Goal: Task Accomplishment & Management: Manage account settings

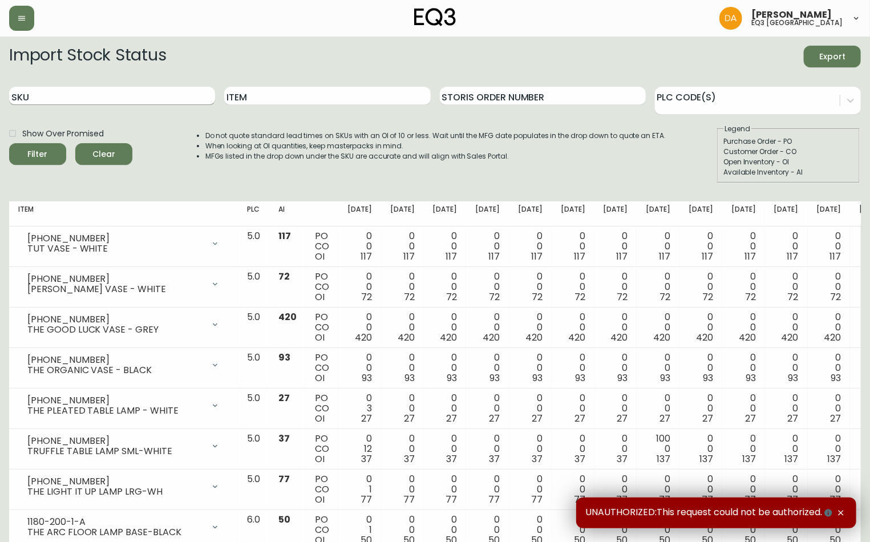
click at [96, 90] on input "SKU" at bounding box center [112, 96] width 206 height 18
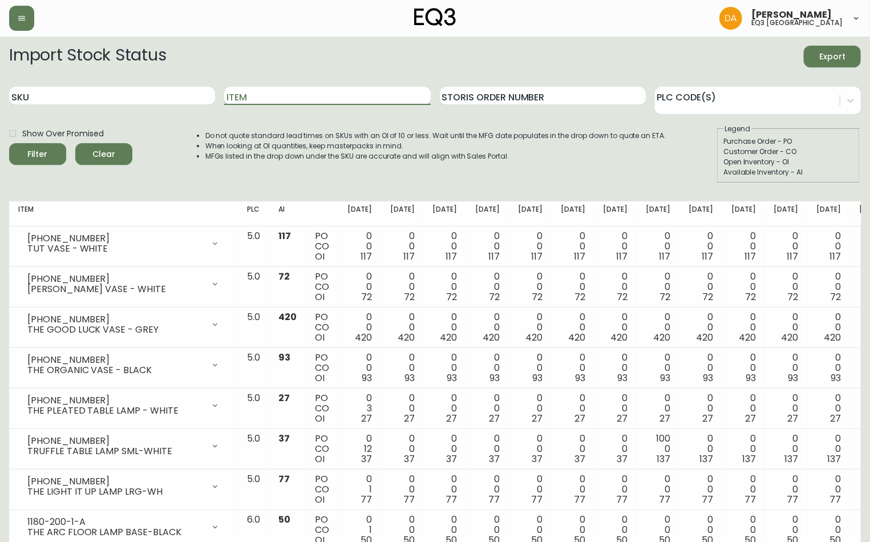
click at [256, 95] on input "Item" at bounding box center [327, 96] width 206 height 18
type input "kacia"
click at [9, 143] on button "Filter" at bounding box center [37, 154] width 57 height 22
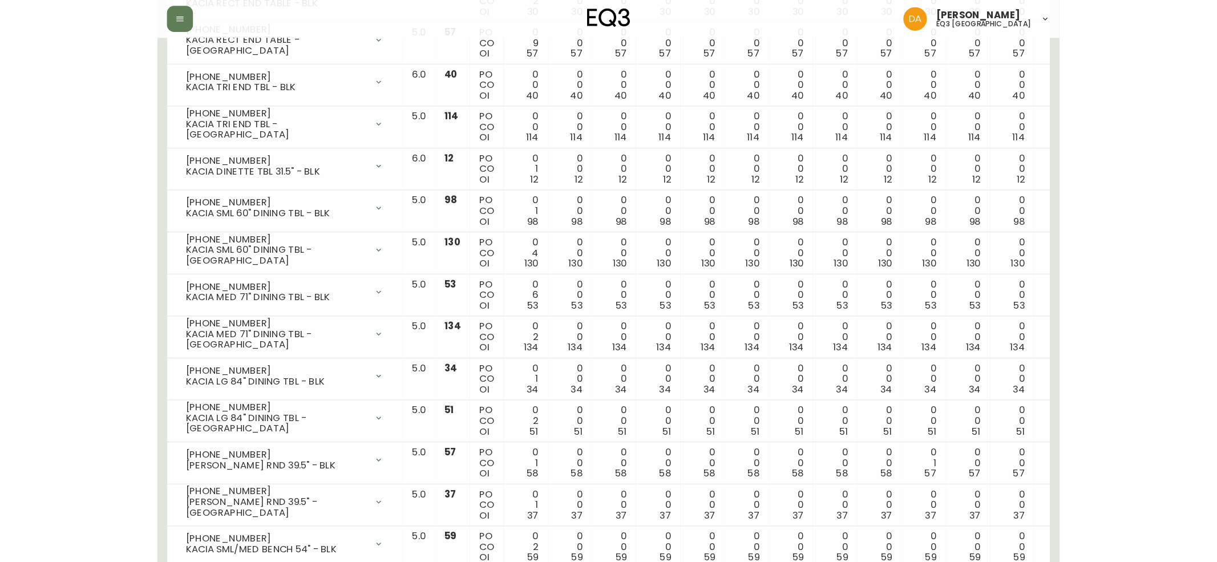
scroll to position [432, 0]
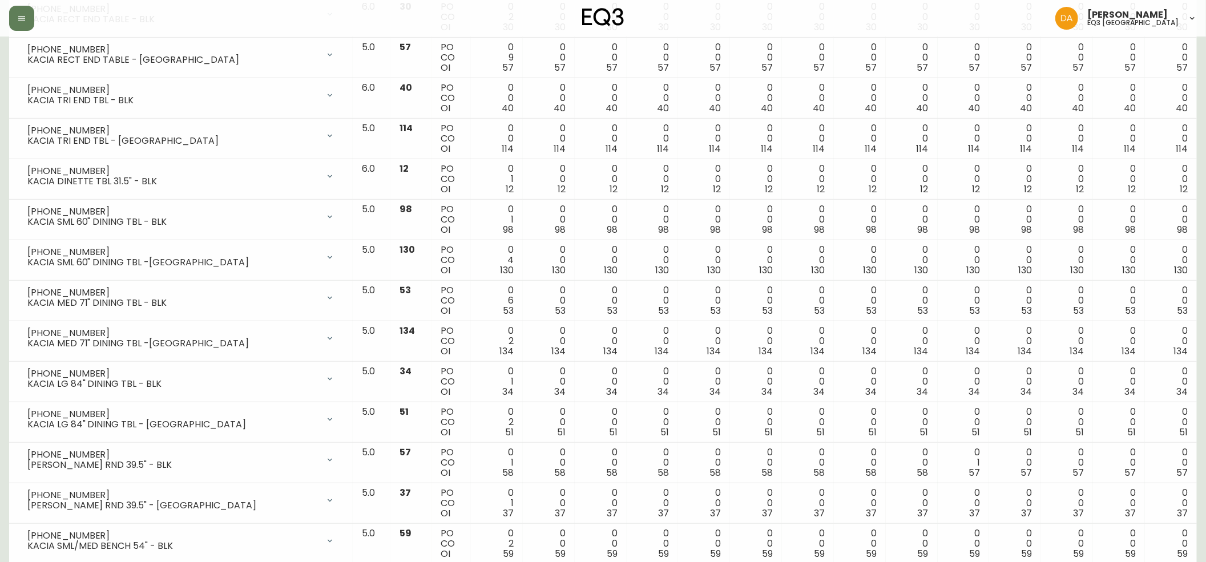
click at [40, 25] on div at bounding box center [207, 18] width 396 height 25
drag, startPoint x: 30, startPoint y: 24, endPoint x: 42, endPoint y: 21, distance: 11.8
click at [30, 23] on button "button" at bounding box center [21, 18] width 25 height 25
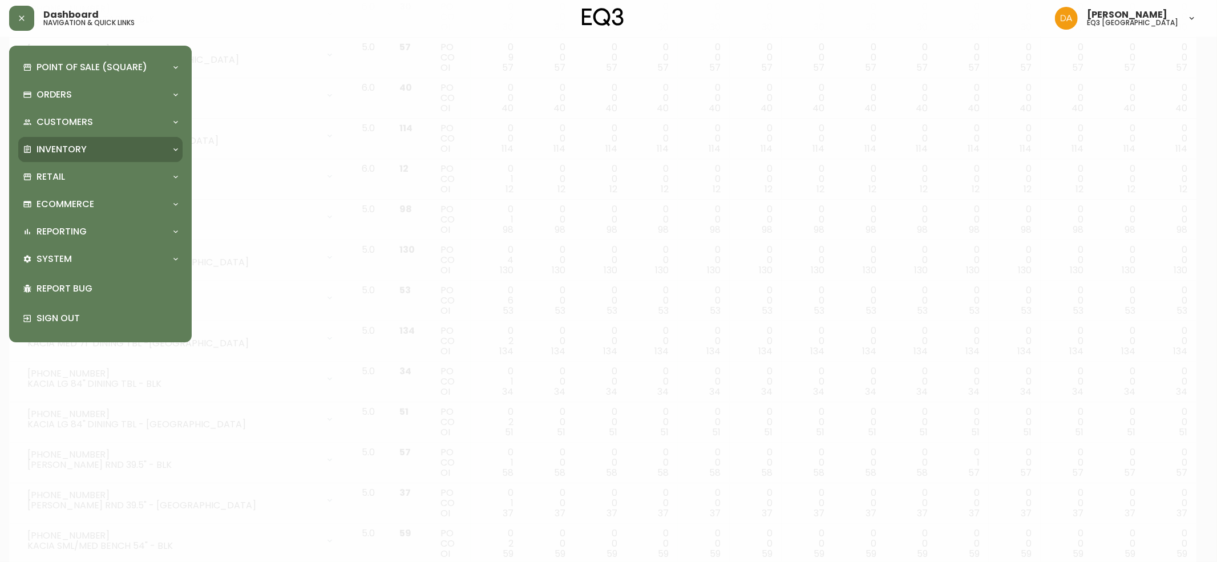
click at [101, 144] on div "Inventory" at bounding box center [95, 149] width 144 height 13
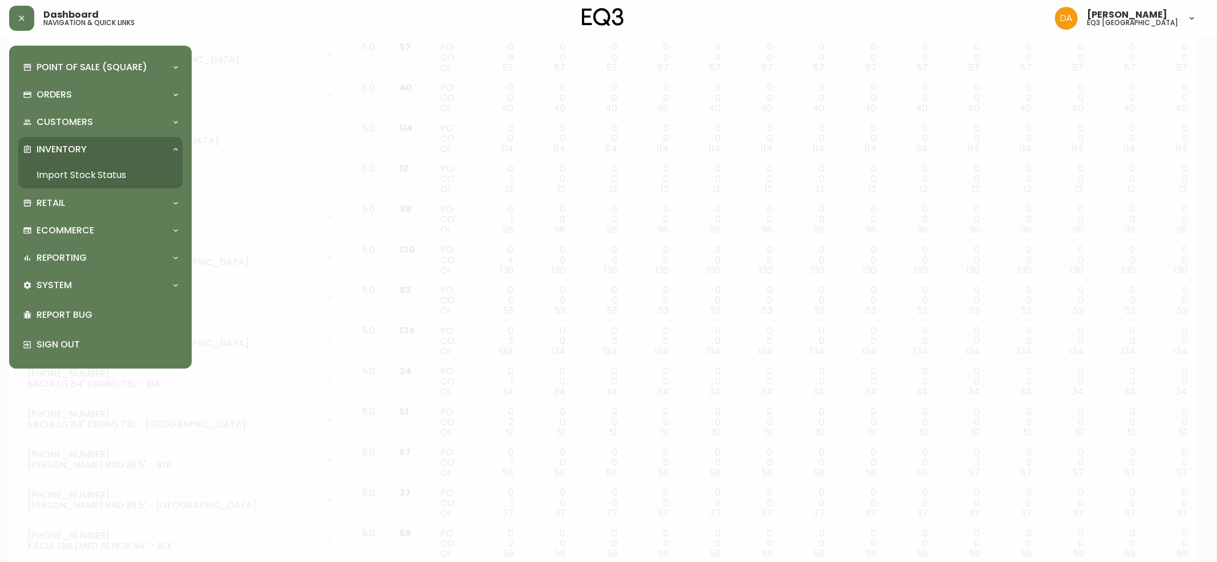
click at [97, 170] on link "Import Stock Status" at bounding box center [100, 175] width 164 height 26
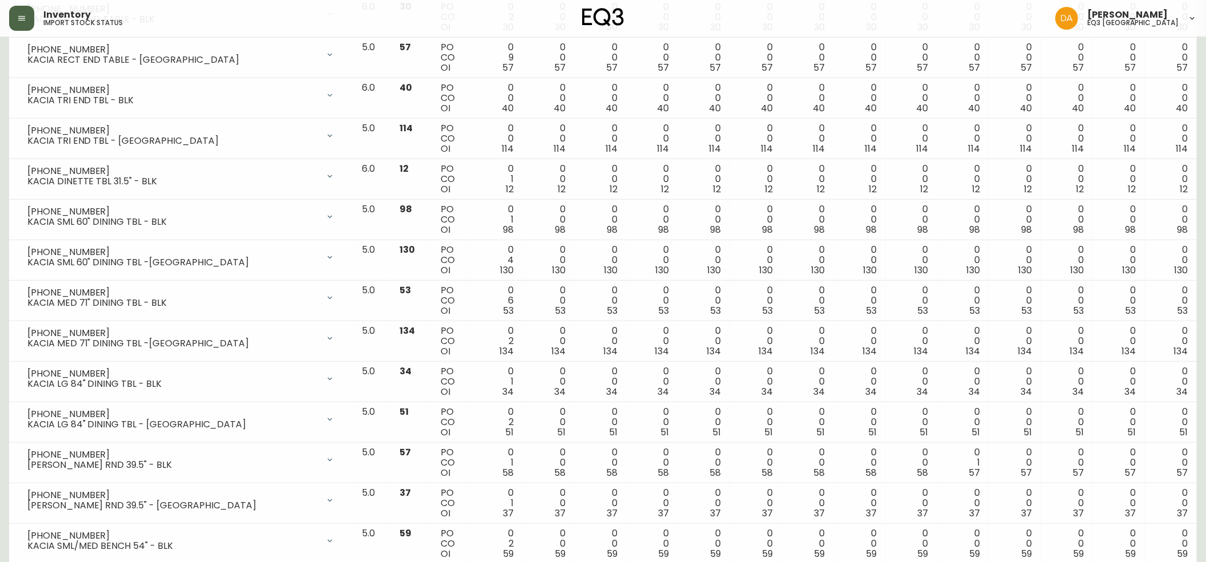
click at [27, 24] on button "button" at bounding box center [21, 18] width 25 height 25
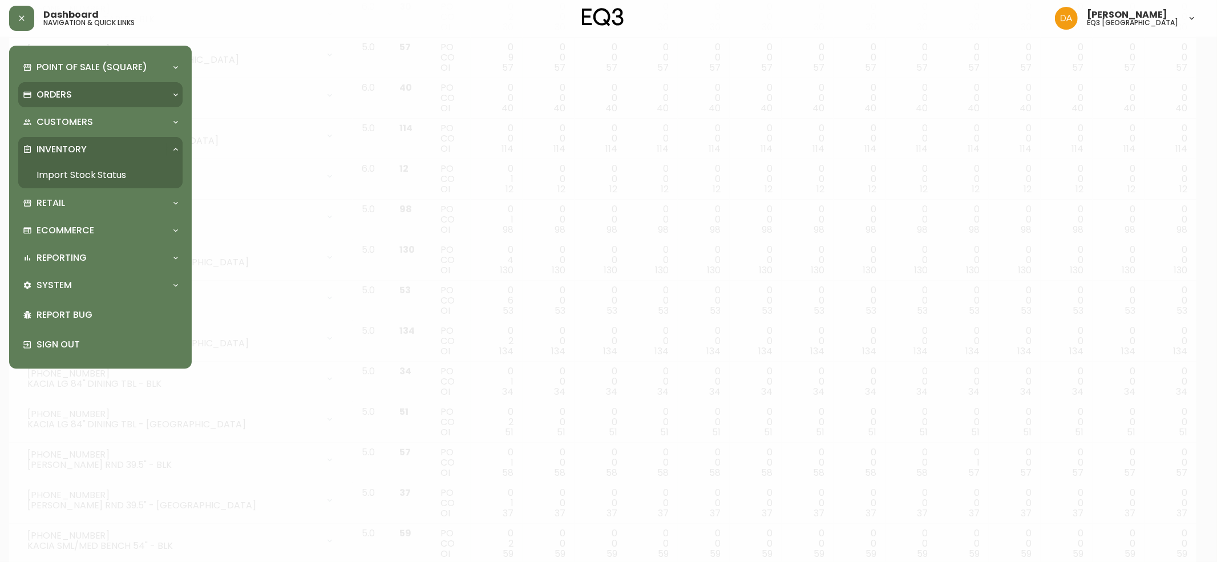
click at [60, 102] on div "Orders" at bounding box center [100, 94] width 164 height 25
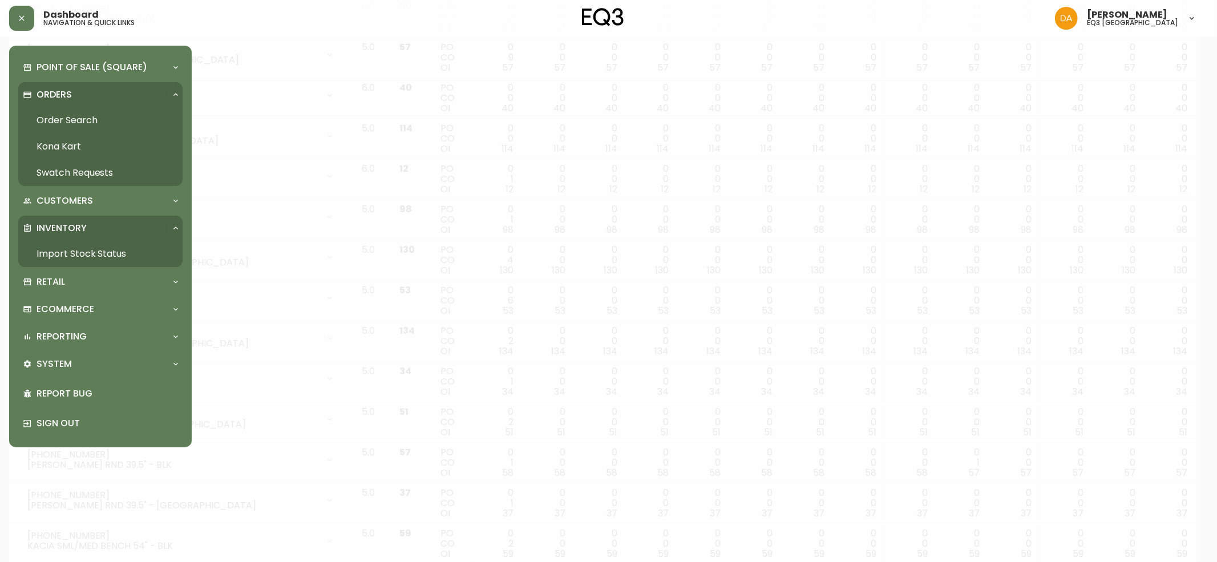
click at [73, 119] on link "Order Search" at bounding box center [100, 120] width 164 height 26
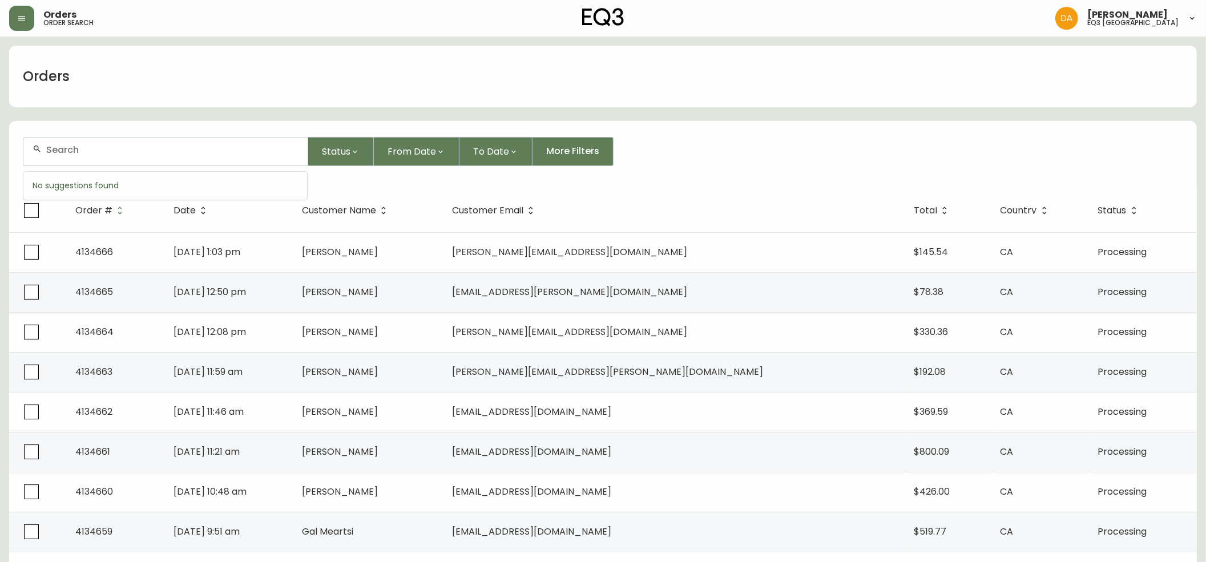
click at [118, 151] on input "text" at bounding box center [172, 149] width 252 height 11
paste input "[EMAIL_ADDRESS][DOMAIN_NAME]"
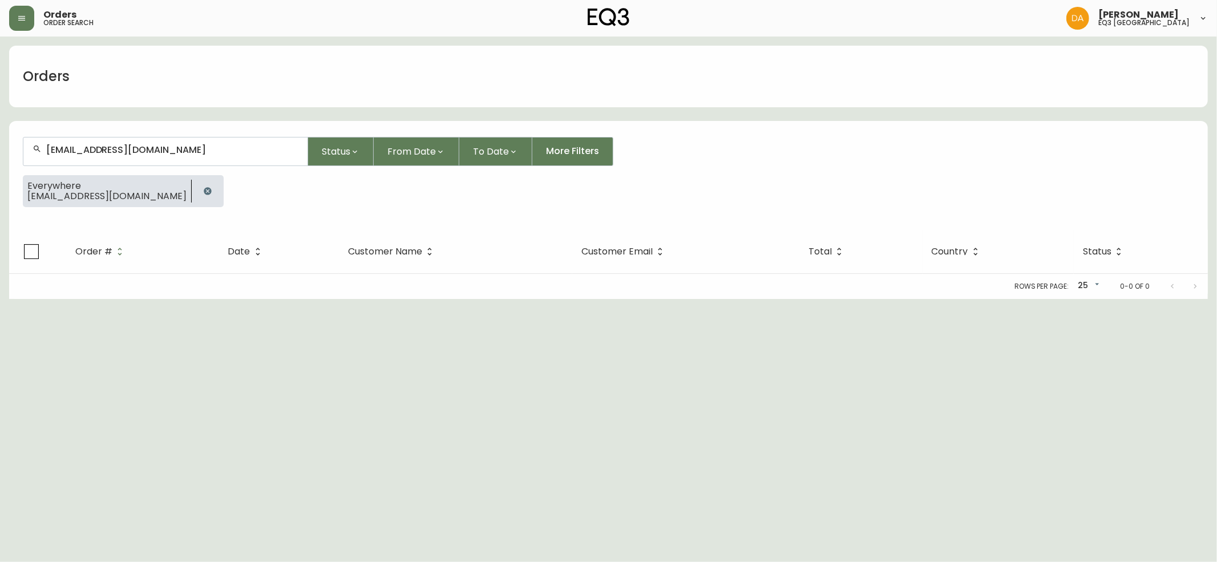
type input "[EMAIL_ADDRESS][DOMAIN_NAME]"
click at [196, 185] on button "button" at bounding box center [207, 191] width 23 height 23
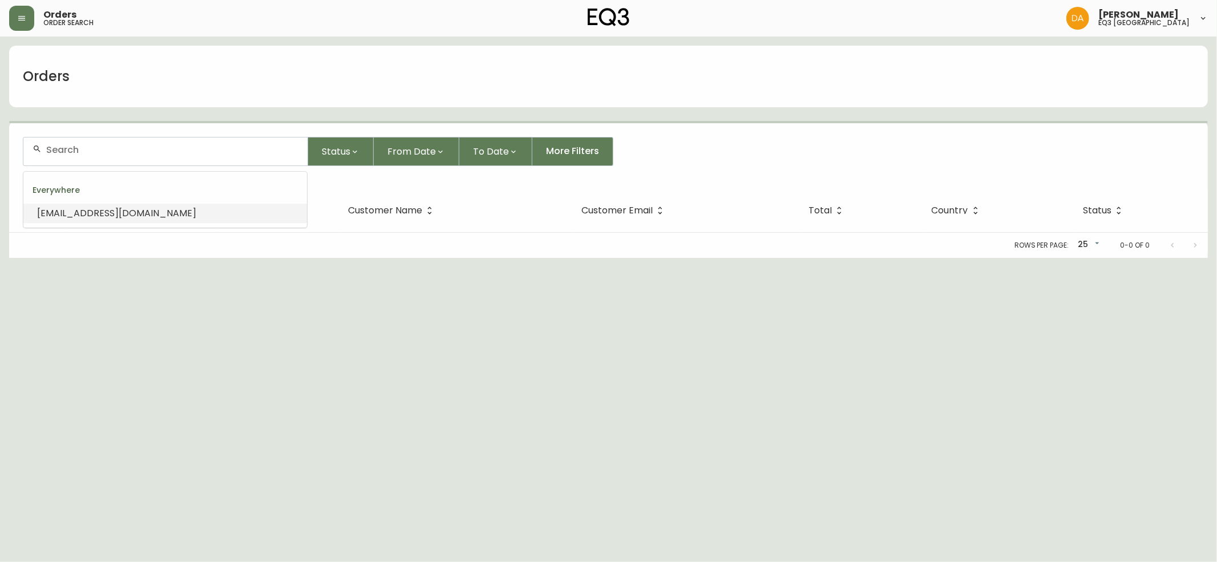
click at [161, 149] on input "text" at bounding box center [172, 149] width 252 height 11
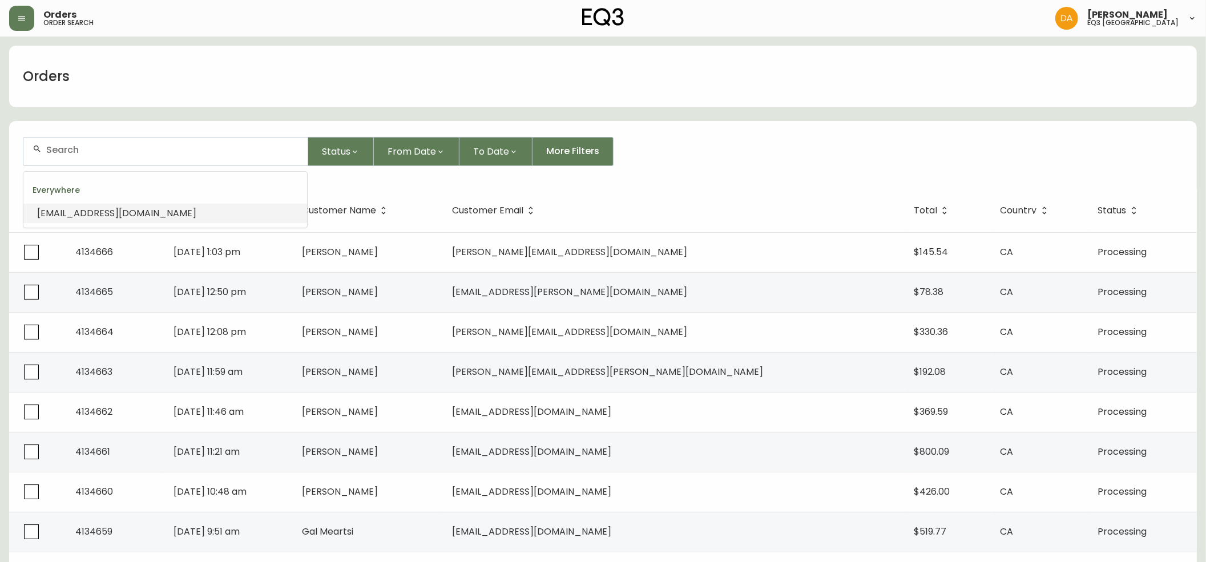
click at [122, 151] on input "text" at bounding box center [172, 149] width 252 height 11
paste input "[PERSON_NAME][EMAIL_ADDRESS][PERSON_NAME][DOMAIN_NAME]"
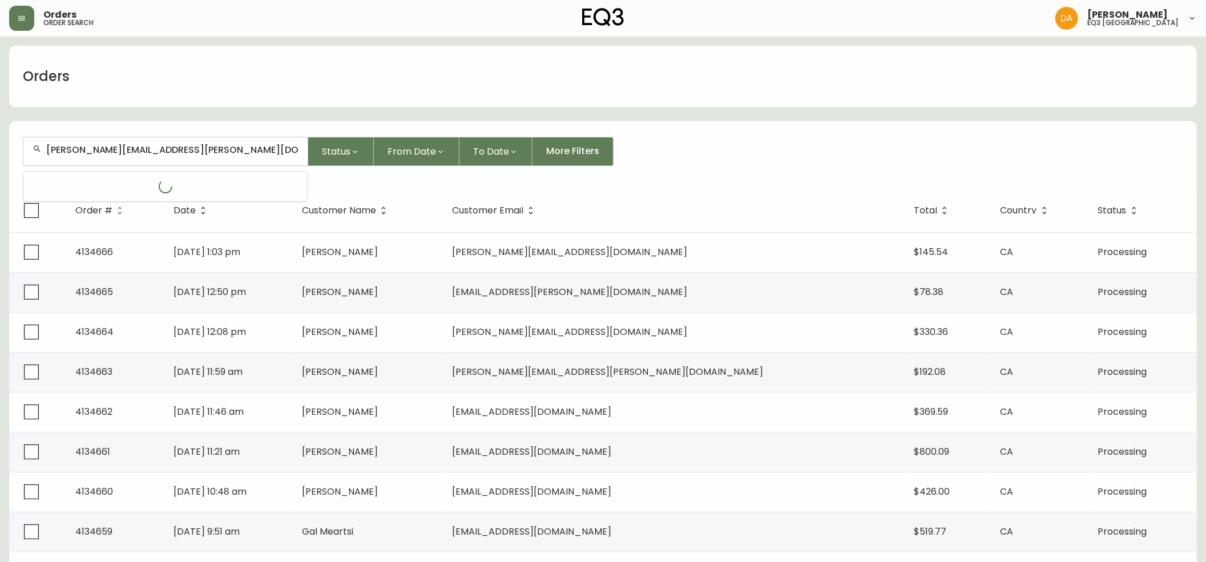
type input "[PERSON_NAME][EMAIL_ADDRESS][PERSON_NAME][DOMAIN_NAME]"
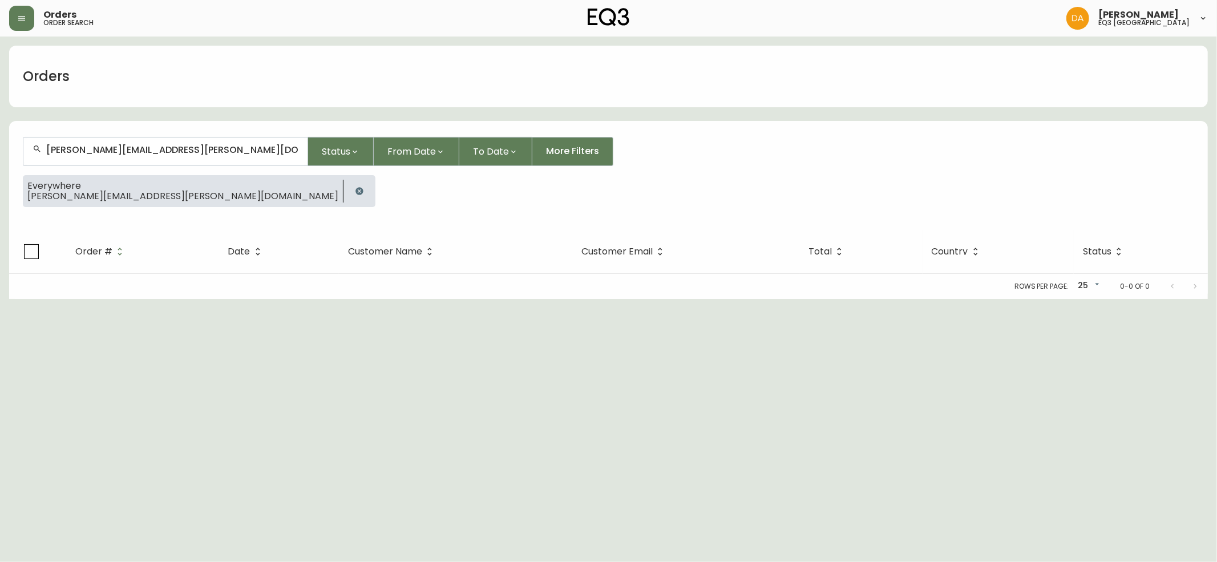
click at [348, 181] on button "button" at bounding box center [359, 191] width 23 height 23
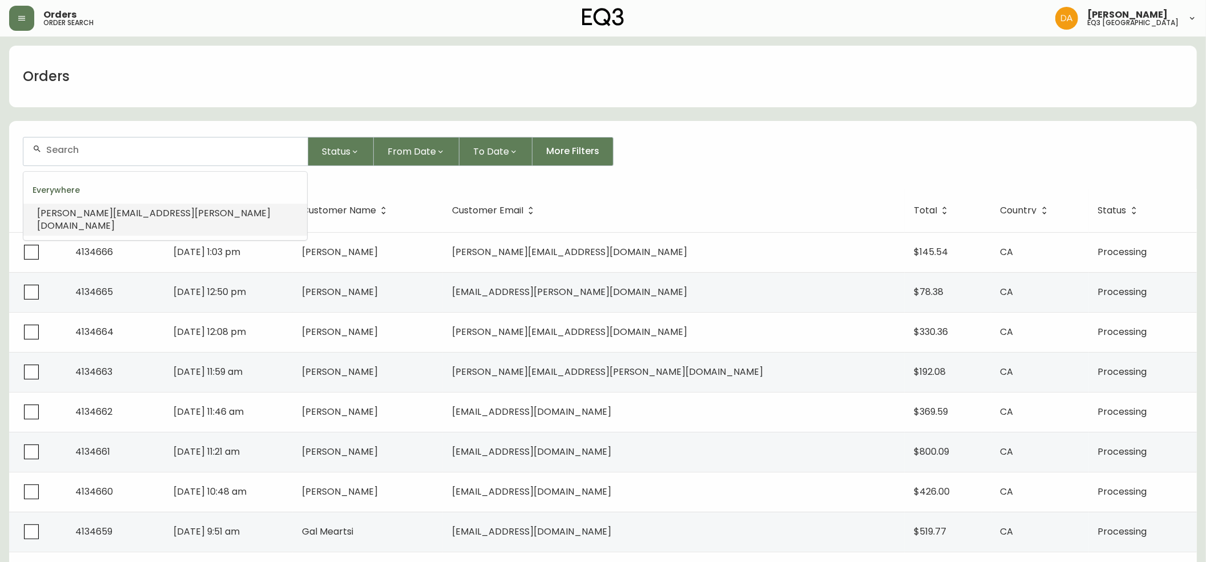
click at [186, 144] on input "text" at bounding box center [172, 149] width 252 height 11
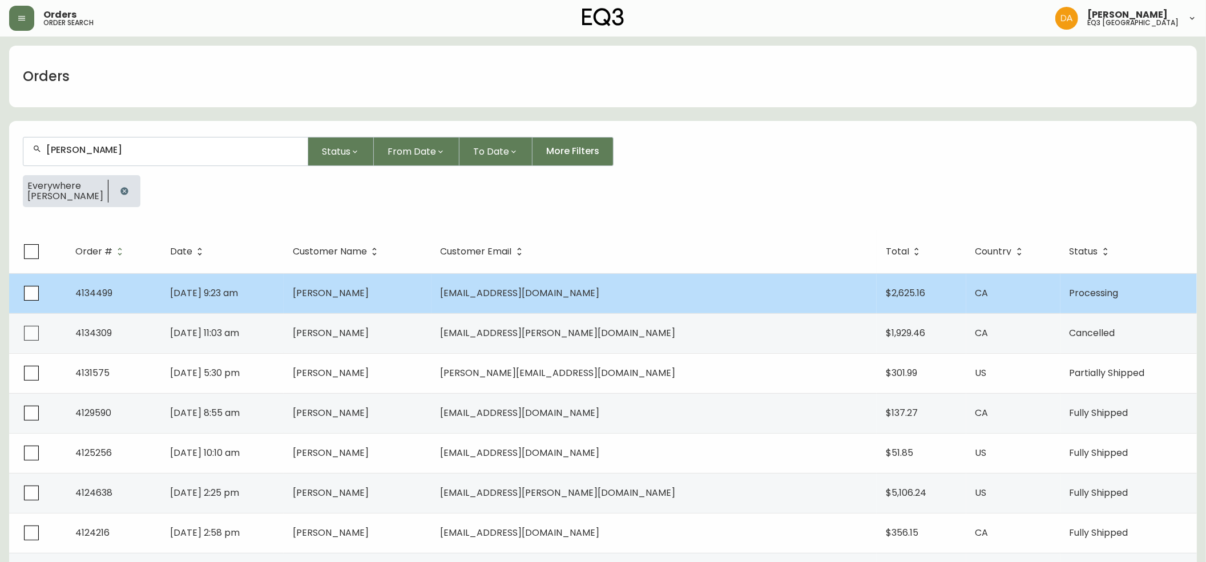
type input "[PERSON_NAME]"
click at [431, 292] on td "[PERSON_NAME]" at bounding box center [357, 293] width 147 height 40
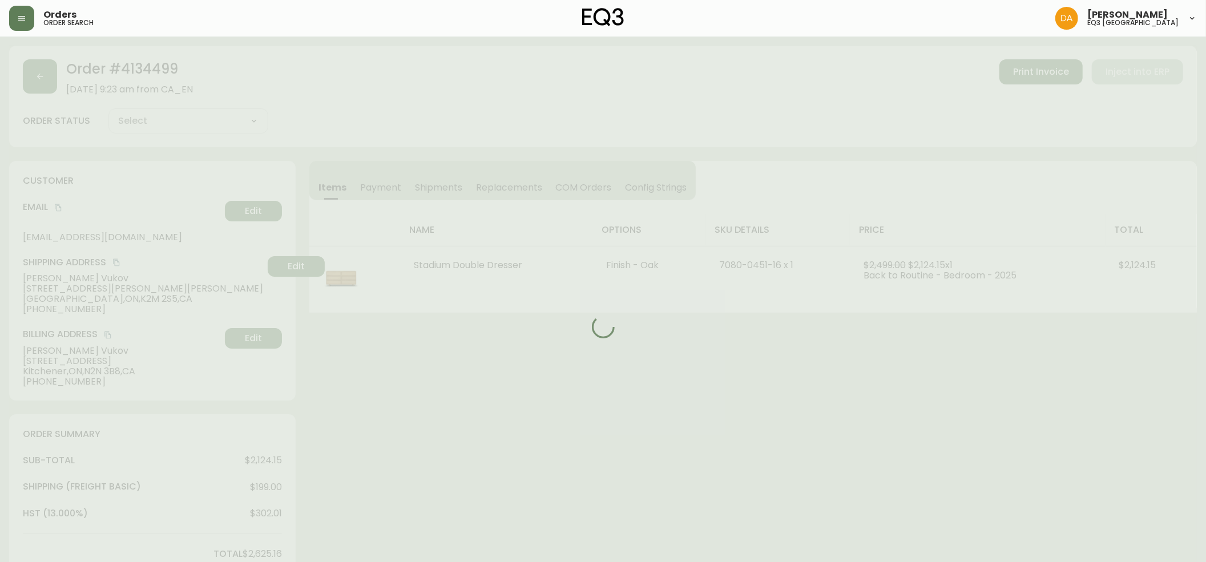
type input "Processing"
select select "PROCESSING"
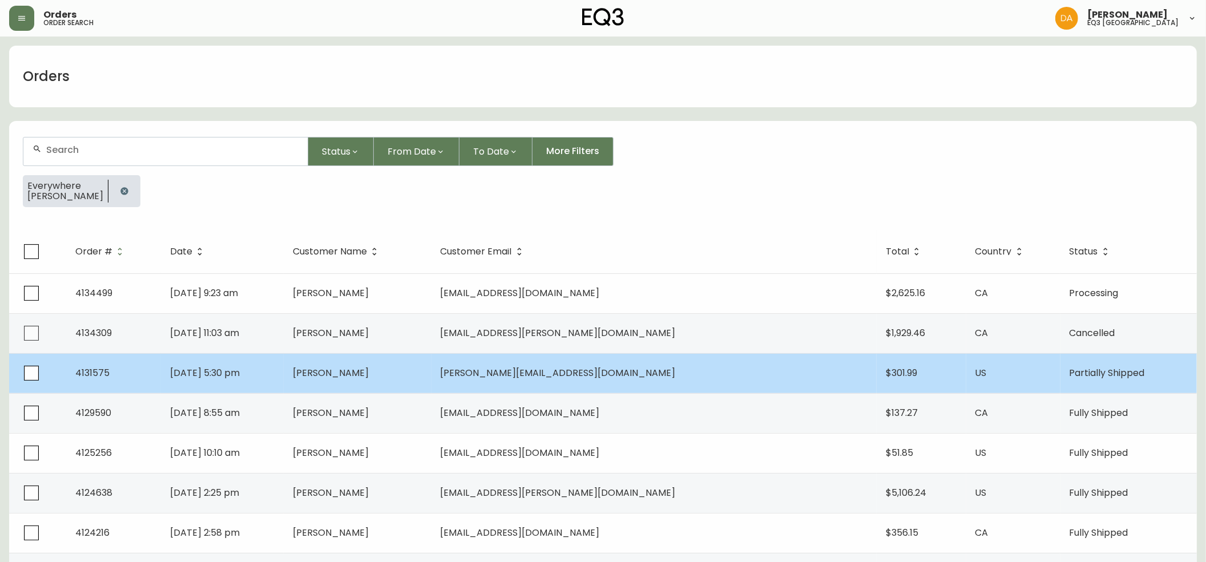
click at [645, 370] on span "[PERSON_NAME][EMAIL_ADDRESS][DOMAIN_NAME]" at bounding box center [558, 372] width 235 height 13
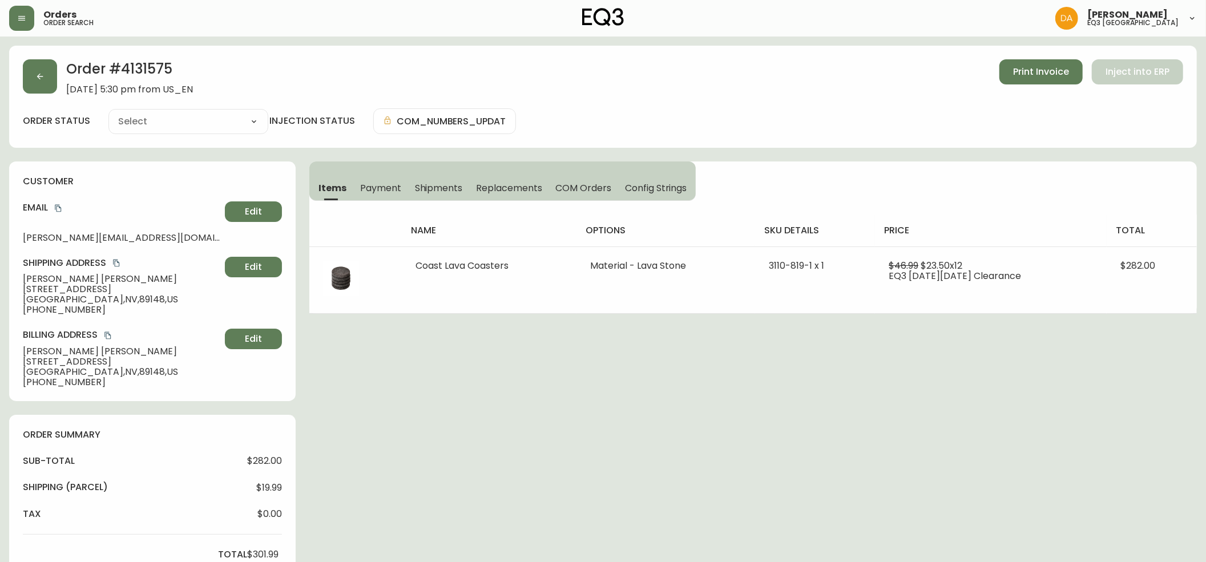
type input "Partially Shipped"
select select "PARTIALLY_SHIPPED"
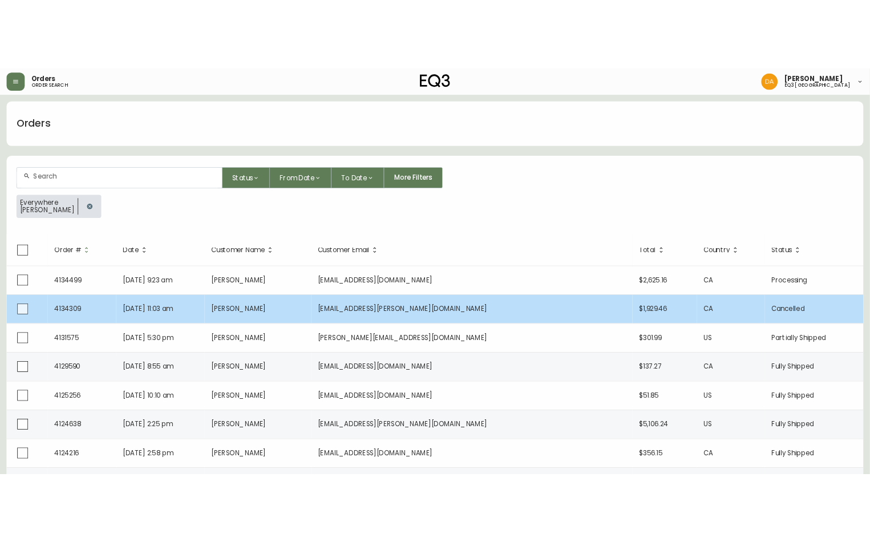
scroll to position [127, 0]
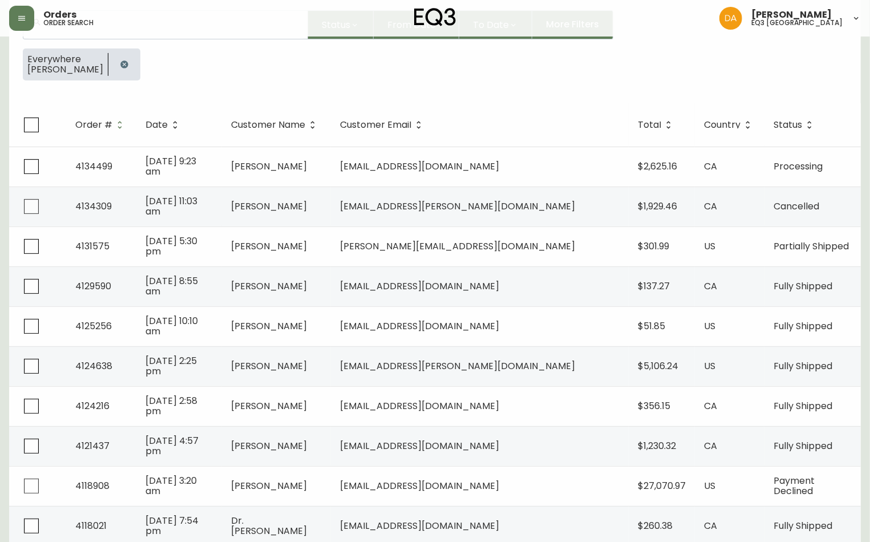
click at [113, 63] on button "button" at bounding box center [124, 64] width 23 height 23
